Goal: Information Seeking & Learning: Learn about a topic

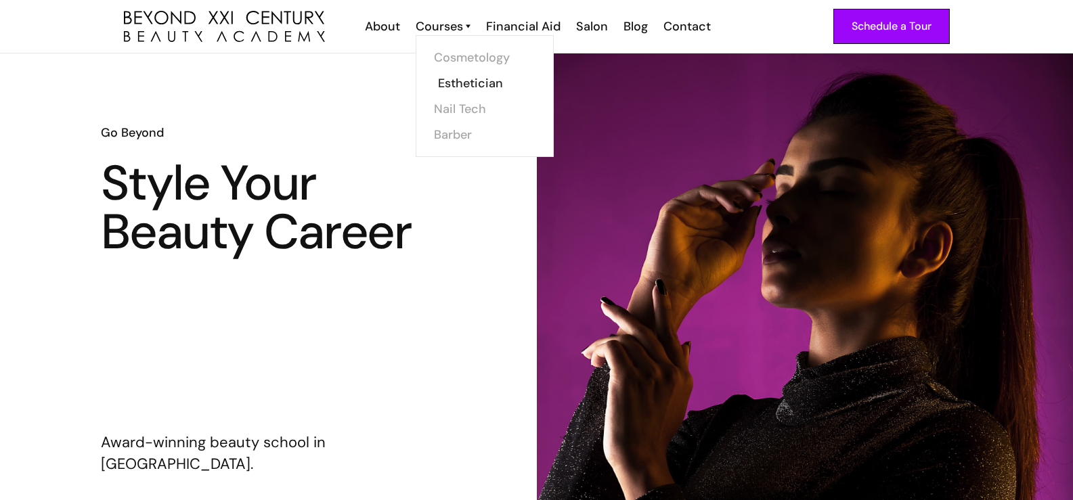
click at [471, 81] on link "Esthetician" at bounding box center [489, 83] width 102 height 26
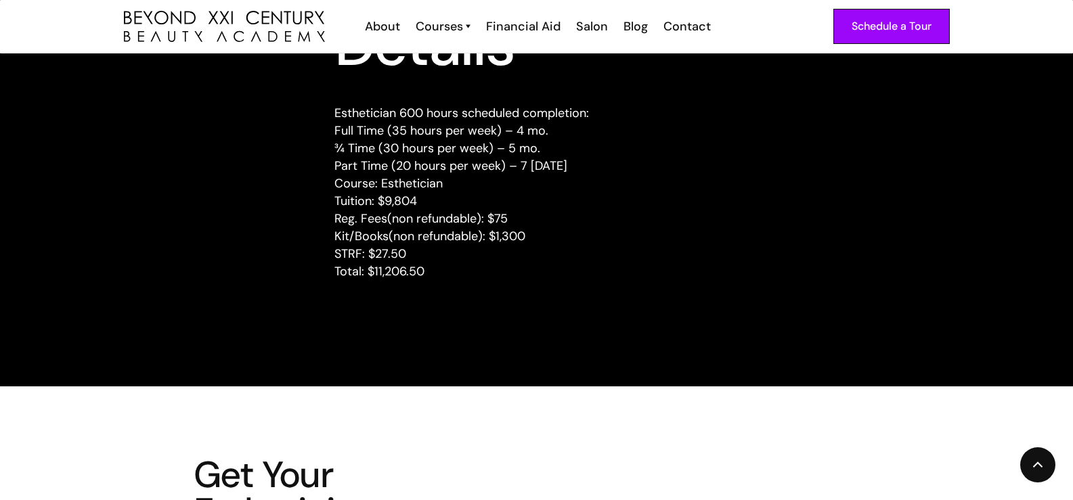
scroll to position [2099, 0]
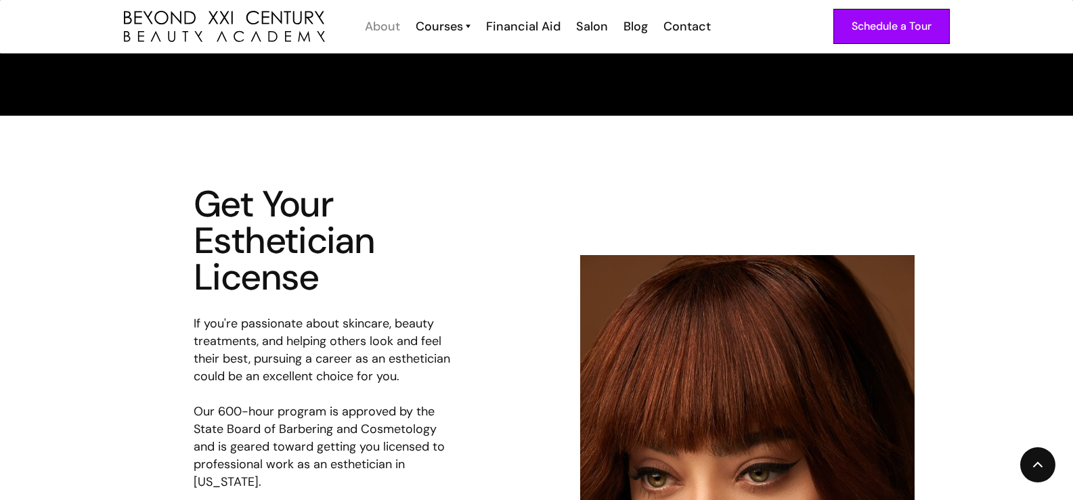
click at [392, 20] on div "About" at bounding box center [382, 27] width 35 height 18
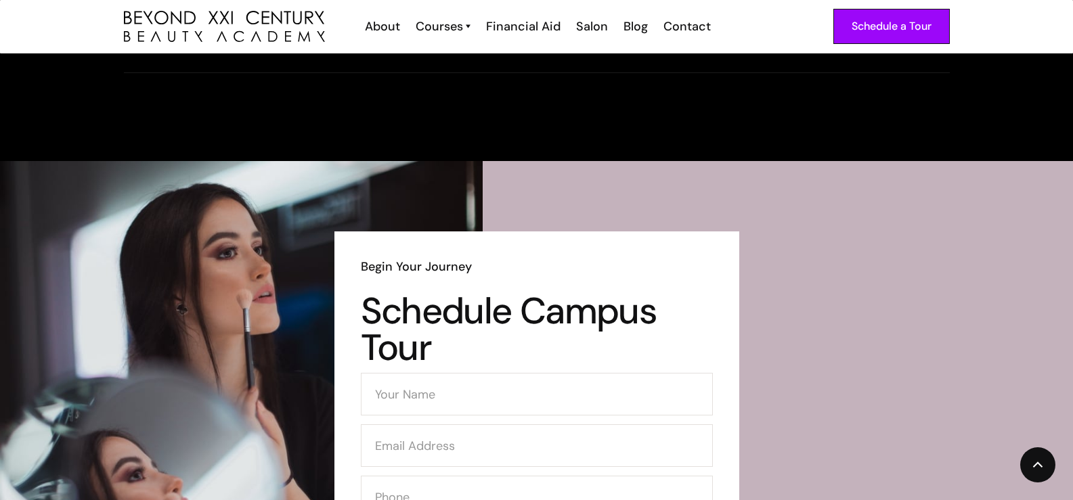
scroll to position [1963, 0]
